Goal: Information Seeking & Learning: Understand process/instructions

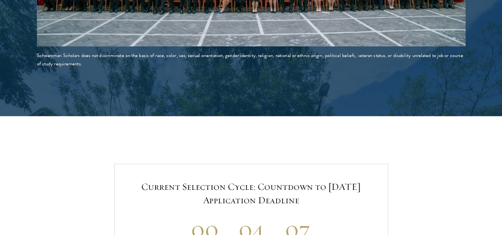
scroll to position [1532, 0]
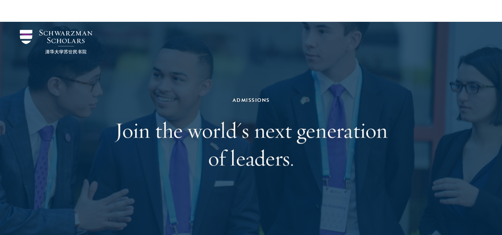
scroll to position [1529, 0]
